Goal: Task Accomplishment & Management: Manage account settings

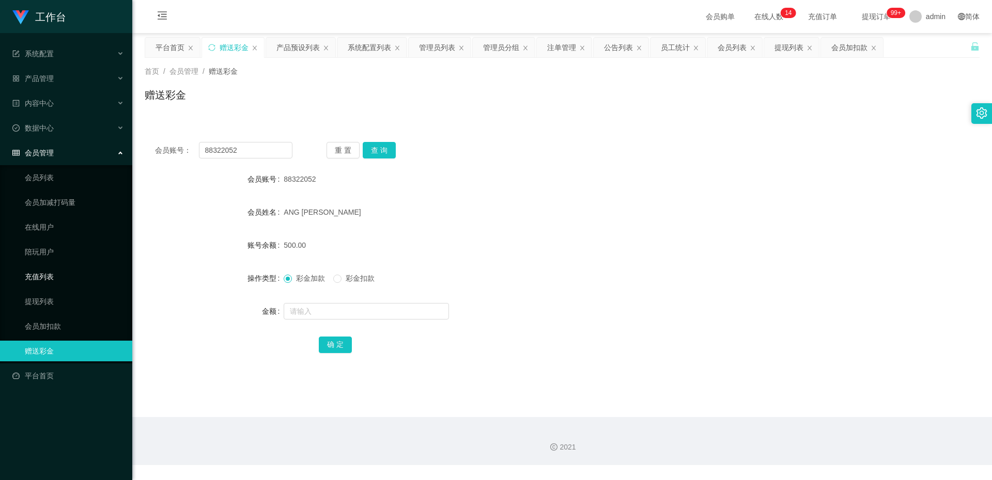
click at [53, 280] on link "充值列表" at bounding box center [74, 276] width 99 height 21
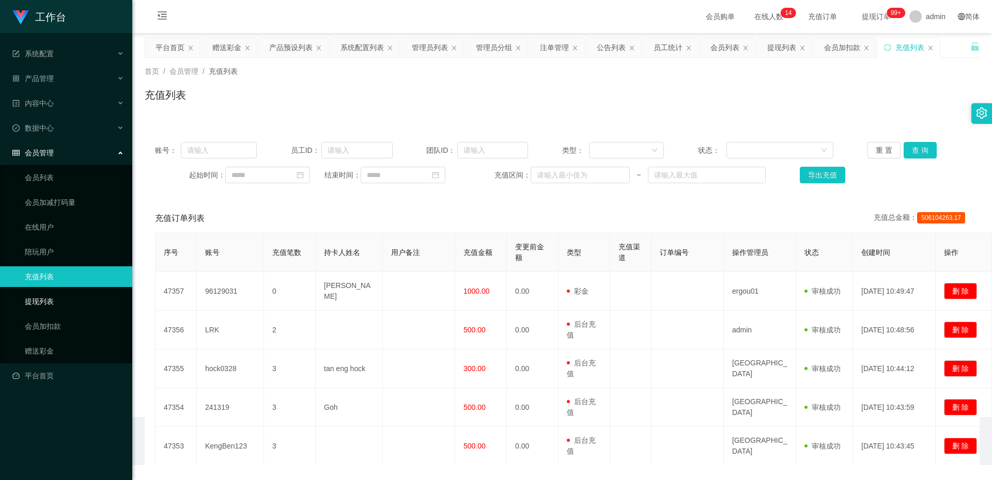
click at [54, 293] on link "提现列表" at bounding box center [74, 301] width 99 height 21
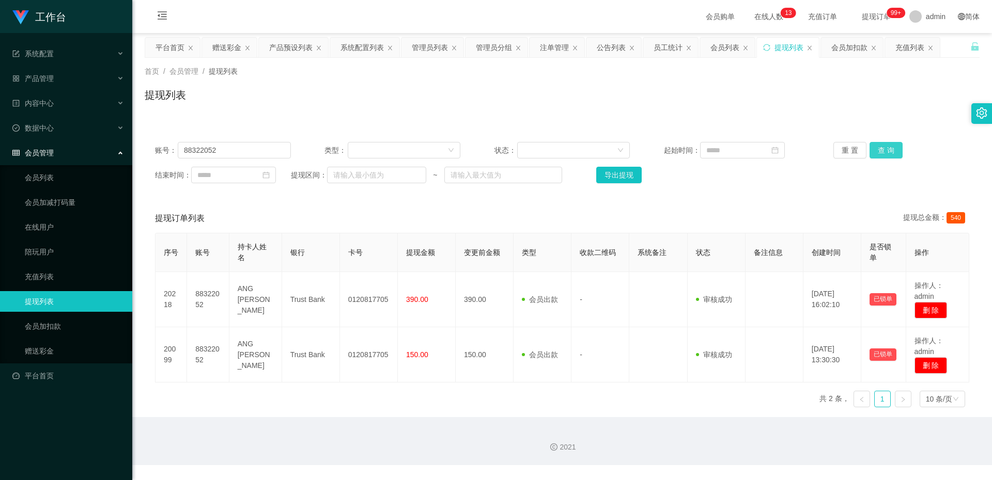
drag, startPoint x: 872, startPoint y: 148, endPoint x: 843, endPoint y: 152, distance: 29.7
click at [872, 148] on button "查 询" at bounding box center [885, 150] width 33 height 17
click at [47, 279] on link "充值列表" at bounding box center [74, 276] width 99 height 21
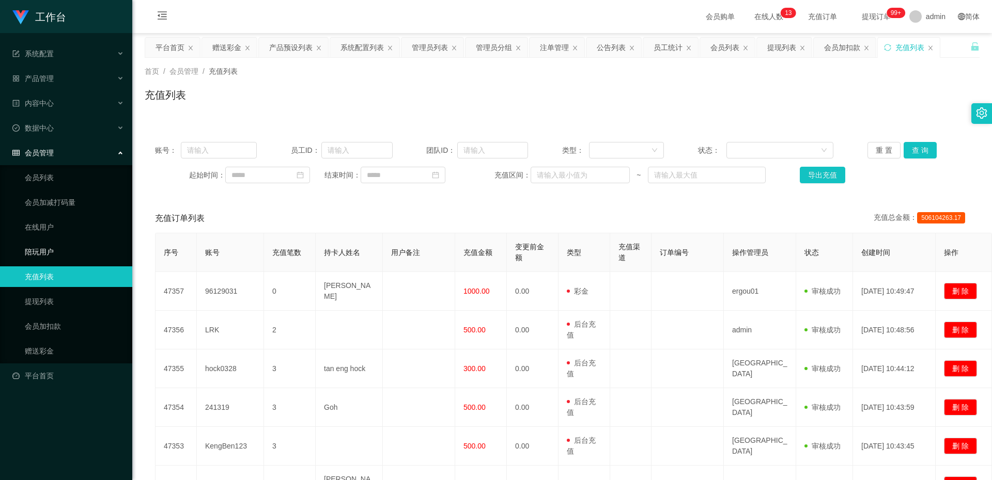
click at [58, 246] on link "陪玩用户" at bounding box center [74, 252] width 99 height 21
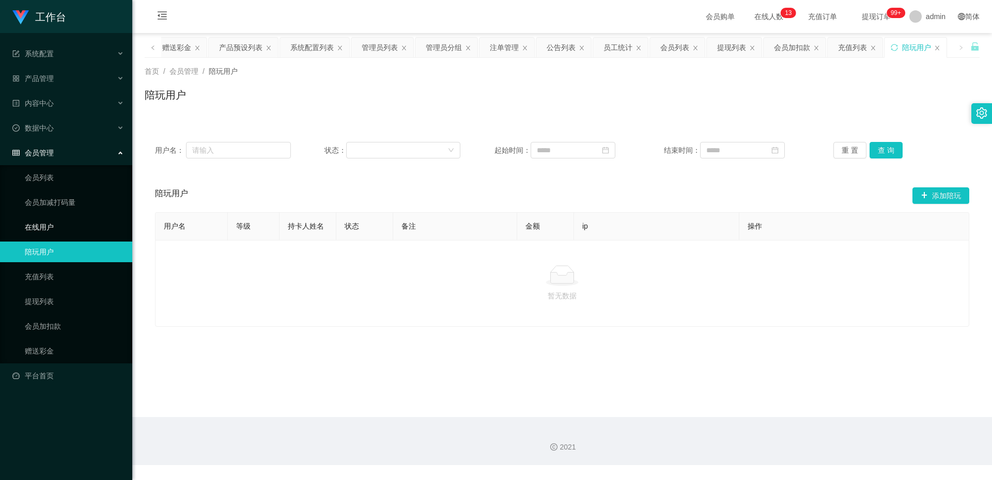
click at [58, 231] on link "在线用户" at bounding box center [74, 227] width 99 height 21
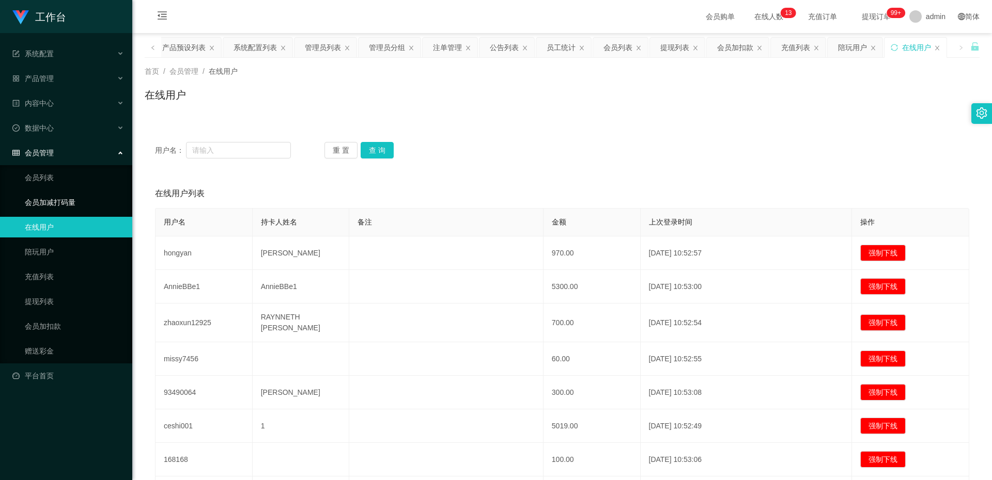
click at [60, 206] on link "会员加减打码量" at bounding box center [74, 202] width 99 height 21
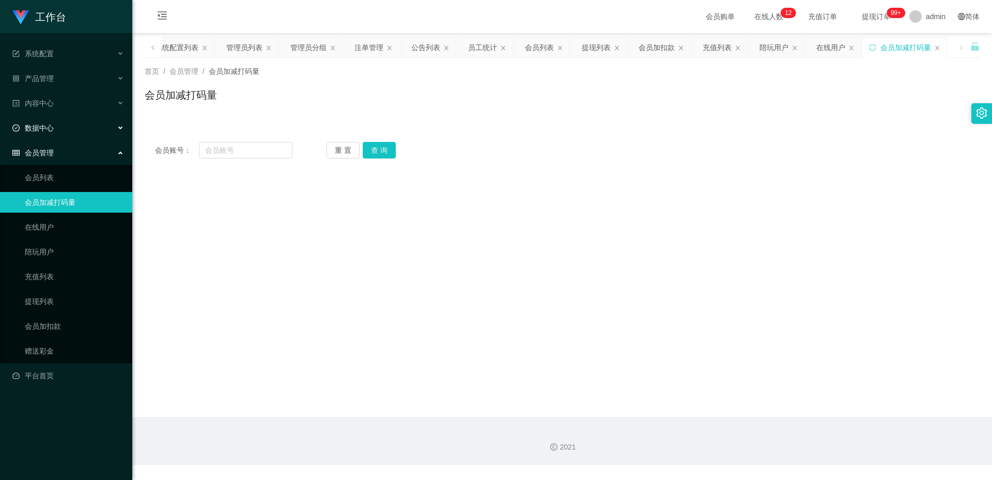
click at [46, 124] on span "数据中心" at bounding box center [32, 128] width 41 height 8
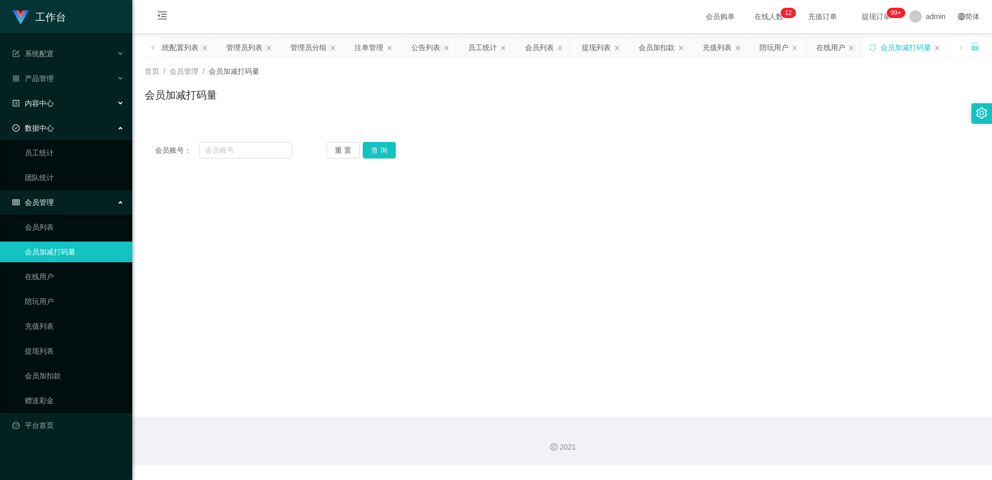
click at [47, 113] on div "内容中心" at bounding box center [66, 103] width 132 height 21
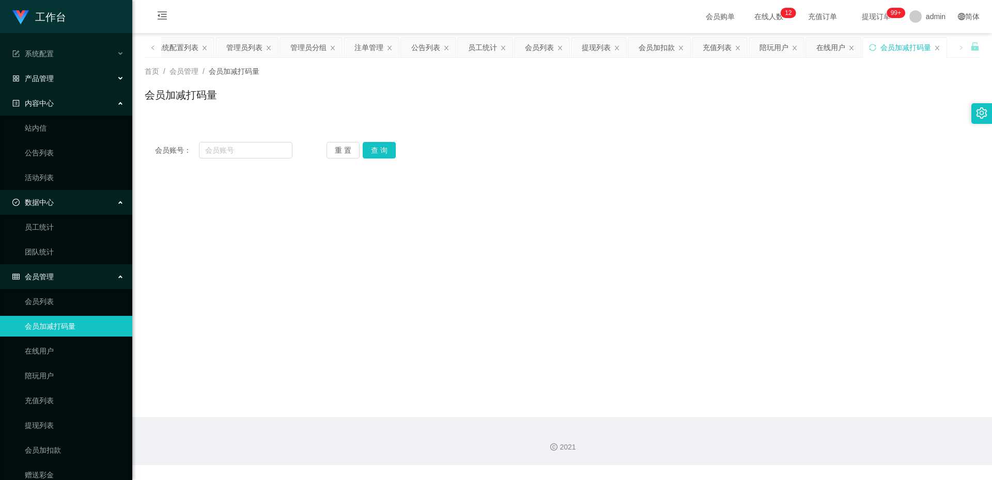
click at [52, 79] on span "产品管理" at bounding box center [32, 78] width 41 height 8
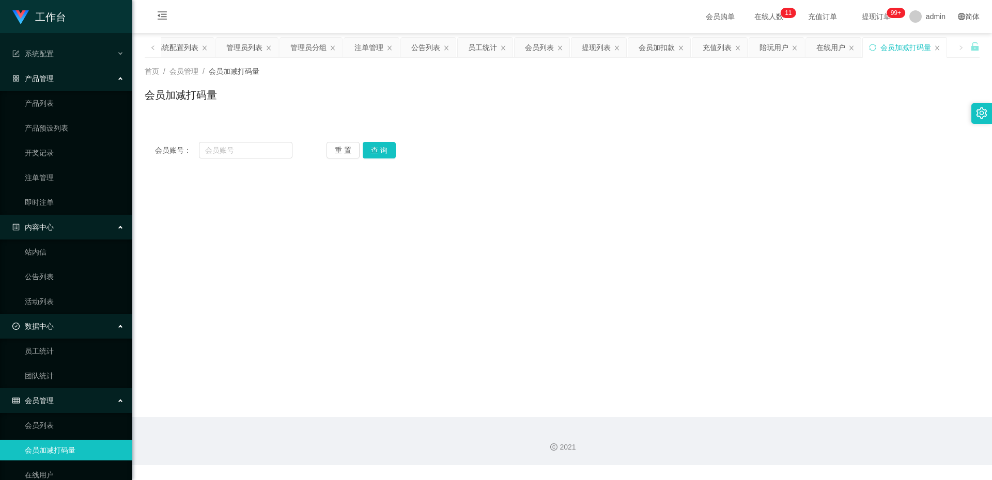
scroll to position [164, 0]
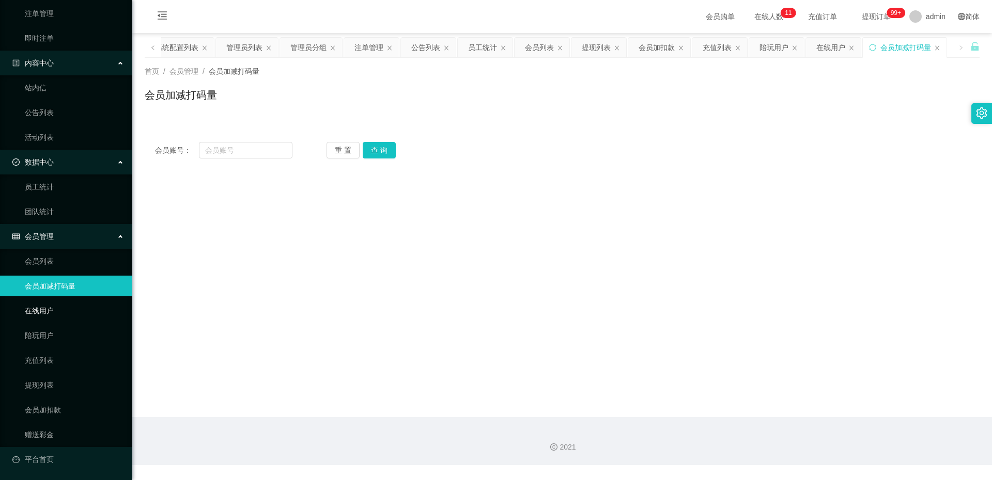
click at [59, 310] on link "在线用户" at bounding box center [74, 311] width 99 height 21
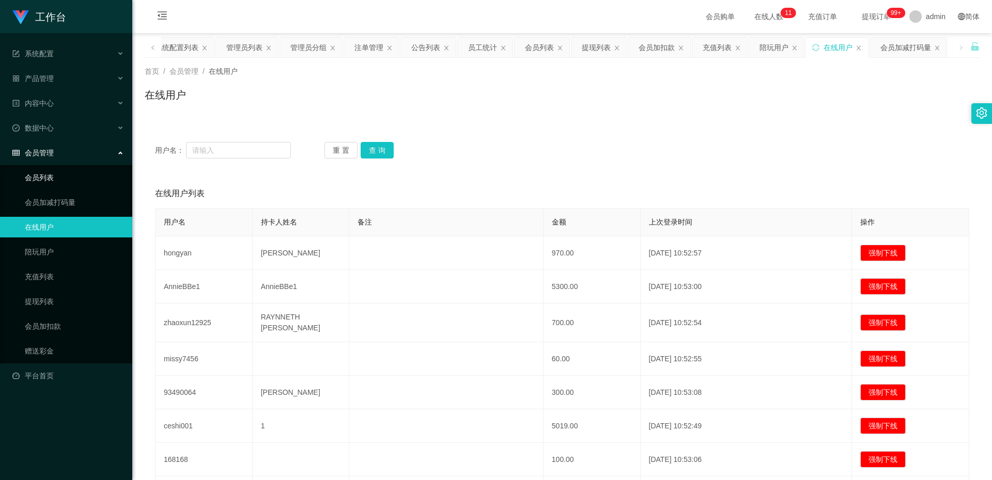
click at [56, 178] on link "会员列表" at bounding box center [74, 177] width 99 height 21
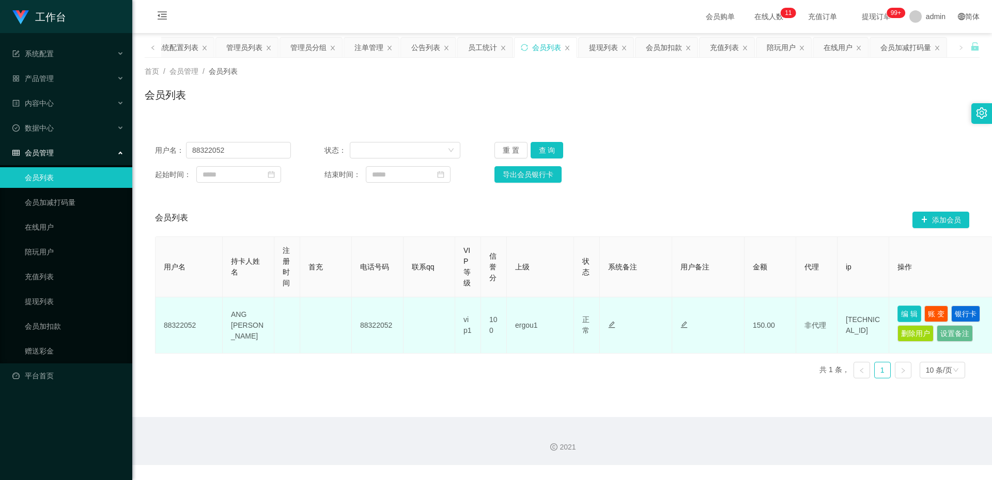
click at [907, 313] on button "编 辑" at bounding box center [909, 314] width 24 height 17
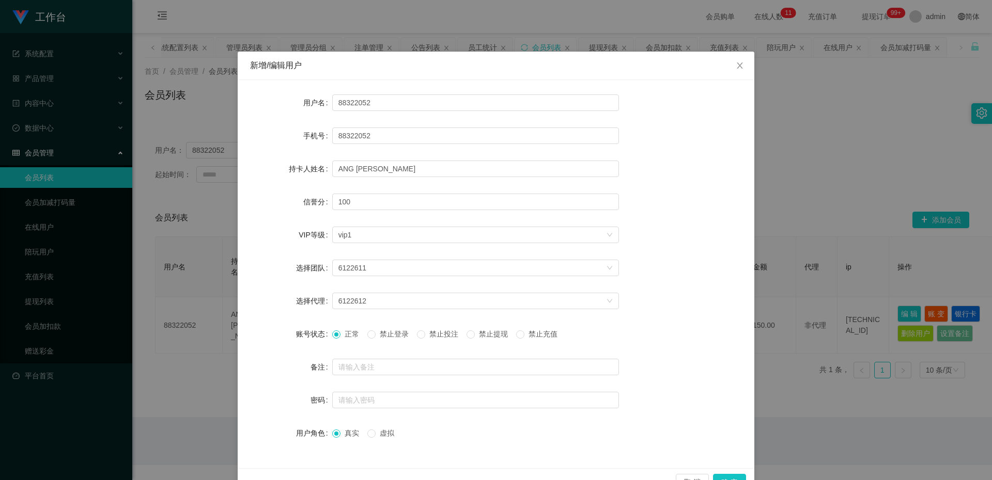
click at [483, 334] on span "禁止提现" at bounding box center [493, 334] width 37 height 8
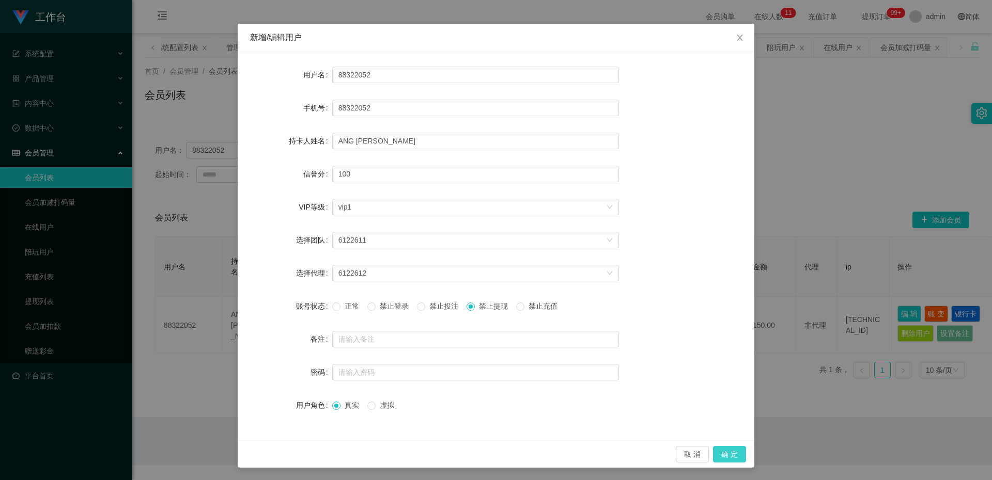
click at [726, 454] on button "确 定" at bounding box center [729, 454] width 33 height 17
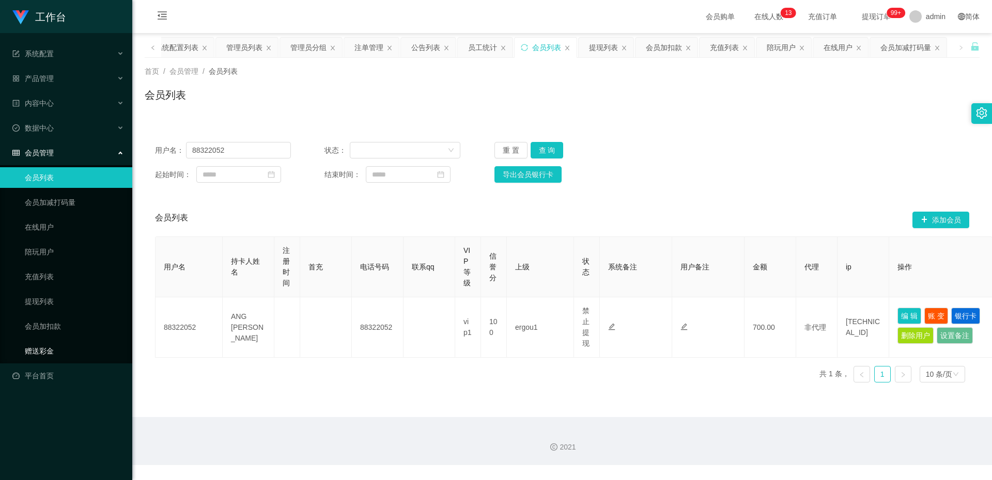
click at [68, 346] on link "赠送彩金" at bounding box center [74, 351] width 99 height 21
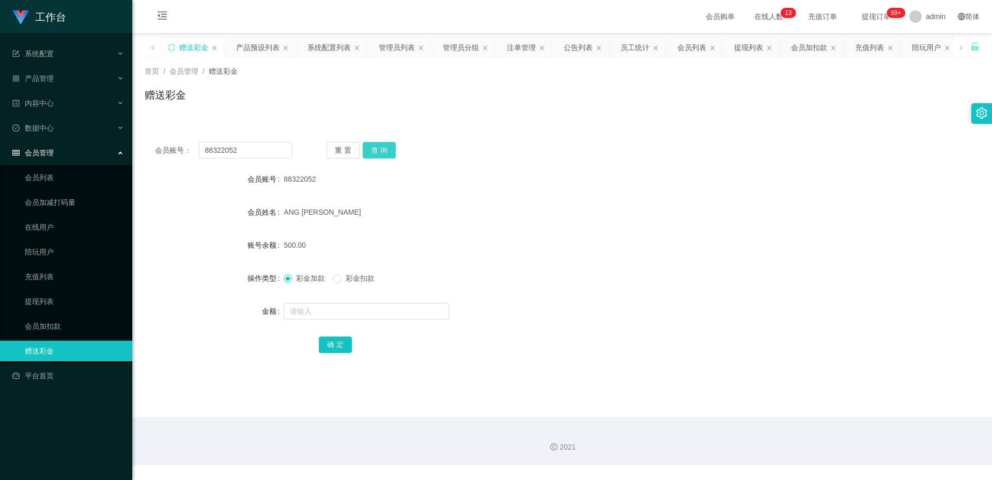
click at [368, 152] on button "查 询" at bounding box center [379, 150] width 33 height 17
